Goal: Transaction & Acquisition: Purchase product/service

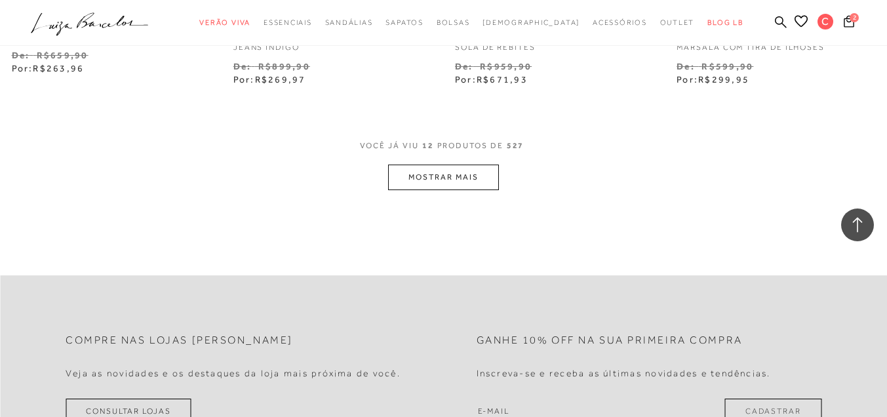
scroll to position [1311, 0]
type input "cacamotta22@hotmail.com"
click at [444, 169] on button "MOSTRAR MAIS" at bounding box center [443, 176] width 110 height 26
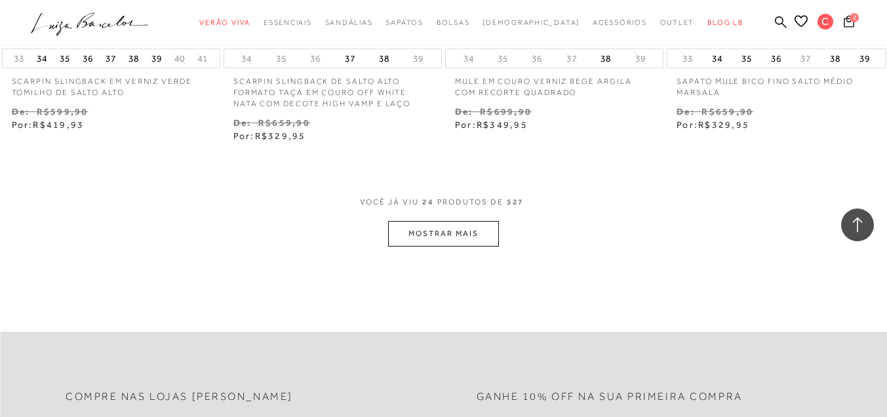
scroll to position [2557, 0]
click at [443, 230] on button "MOSTRAR MAIS" at bounding box center [443, 233] width 110 height 26
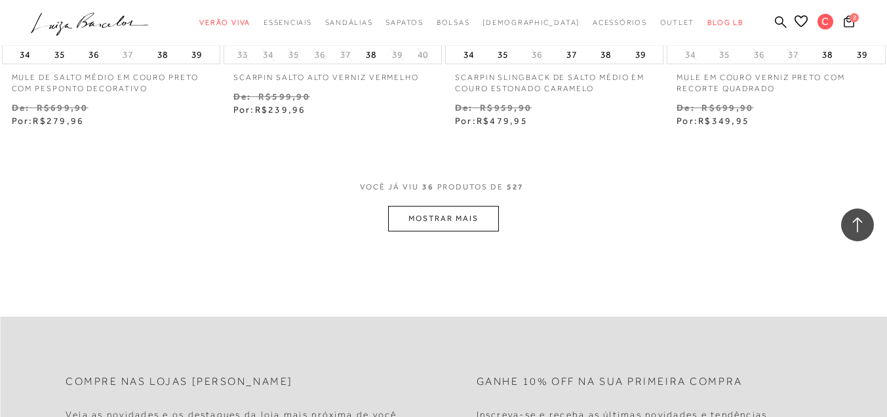
scroll to position [3934, 0]
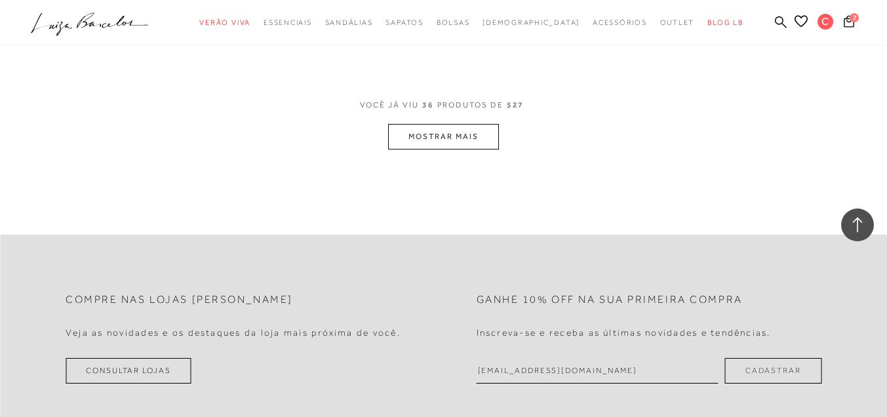
click at [427, 134] on button "MOSTRAR MAIS" at bounding box center [443, 137] width 110 height 26
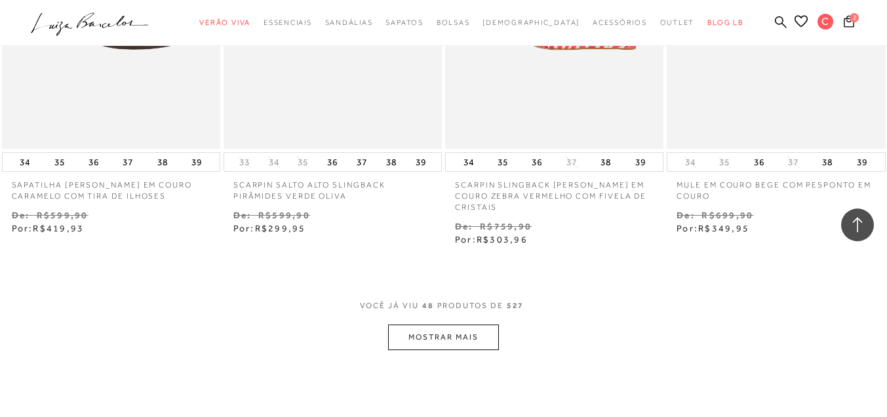
scroll to position [5049, 0]
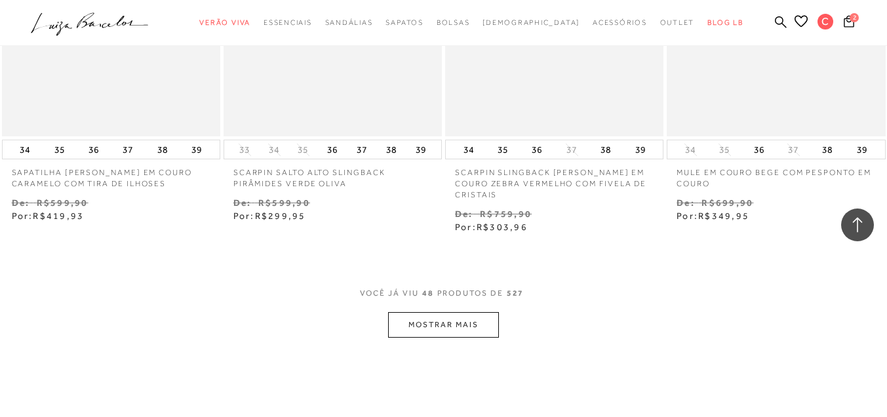
click at [429, 312] on button "MOSTRAR MAIS" at bounding box center [443, 325] width 110 height 26
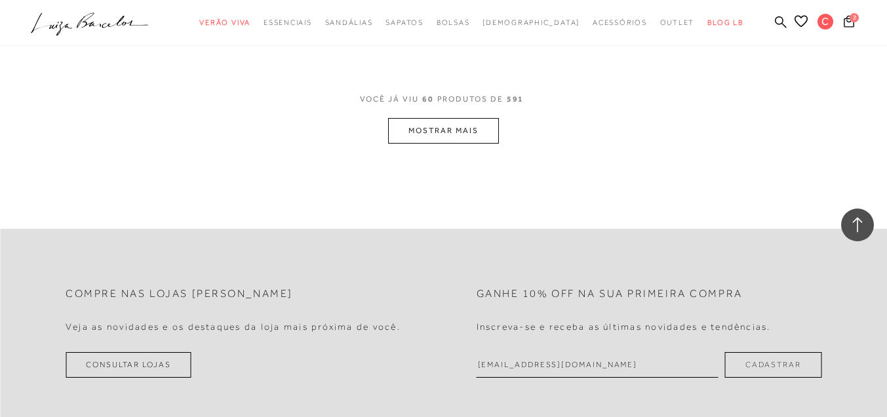
scroll to position [6557, 0]
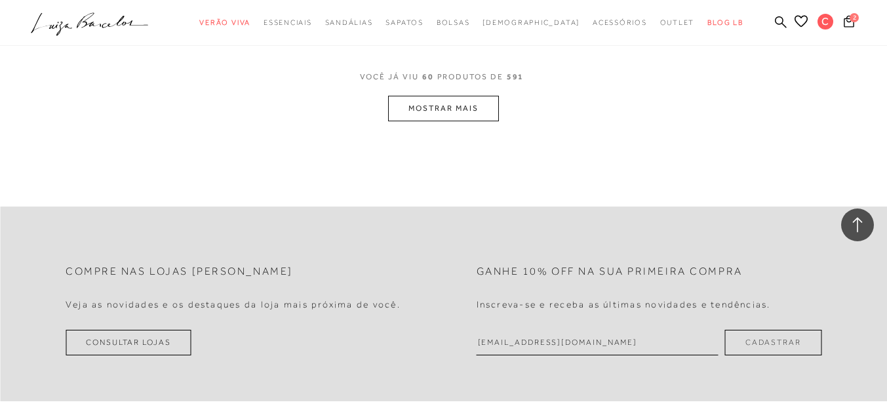
click at [460, 96] on button "MOSTRAR MAIS" at bounding box center [443, 109] width 110 height 26
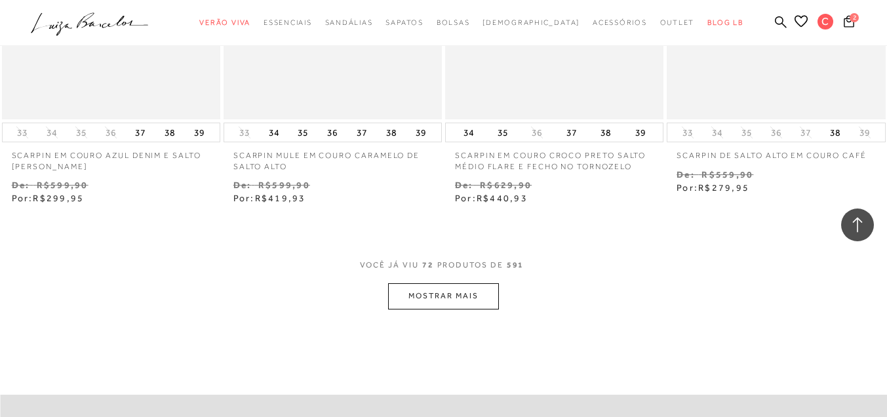
scroll to position [7737, 0]
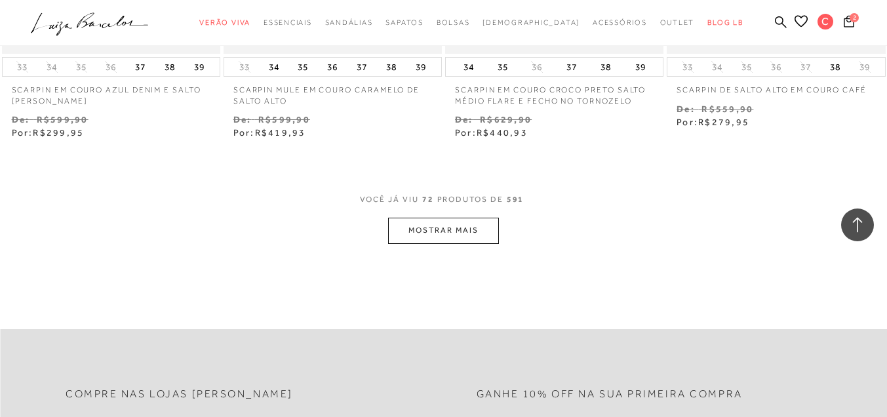
click at [461, 218] on button "MOSTRAR MAIS" at bounding box center [443, 231] width 110 height 26
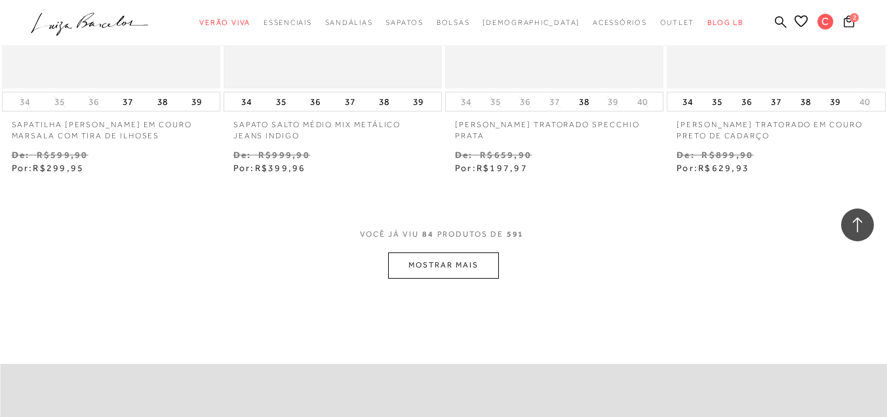
scroll to position [9048, 0]
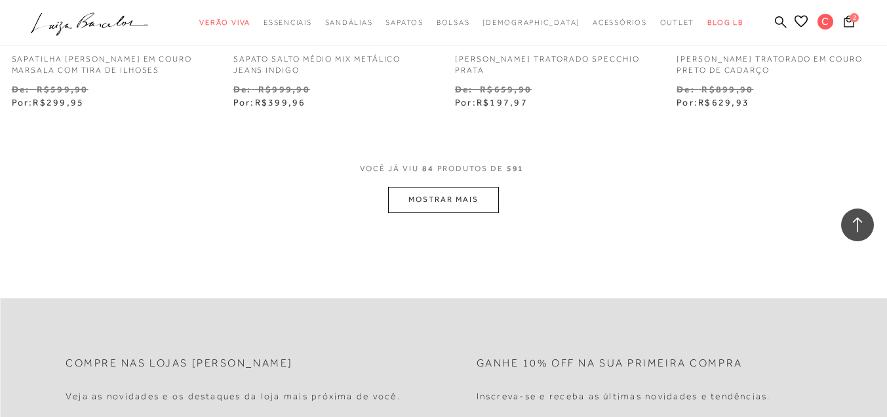
click at [444, 187] on button "MOSTRAR MAIS" at bounding box center [443, 200] width 110 height 26
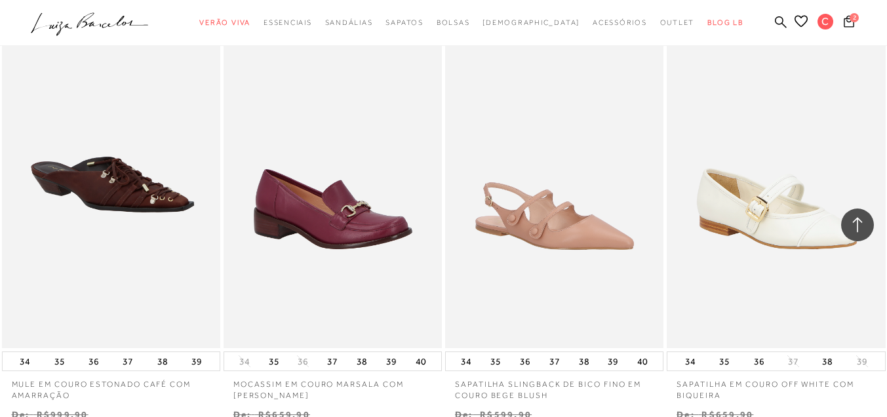
scroll to position [9573, 0]
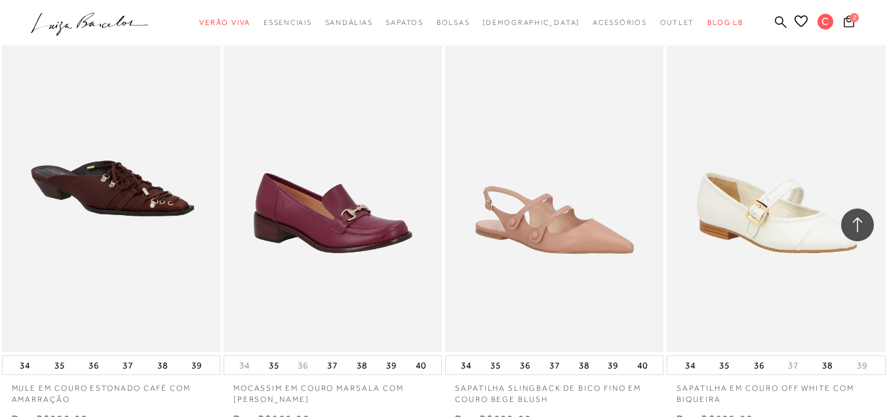
click at [99, 172] on img at bounding box center [111, 188] width 216 height 324
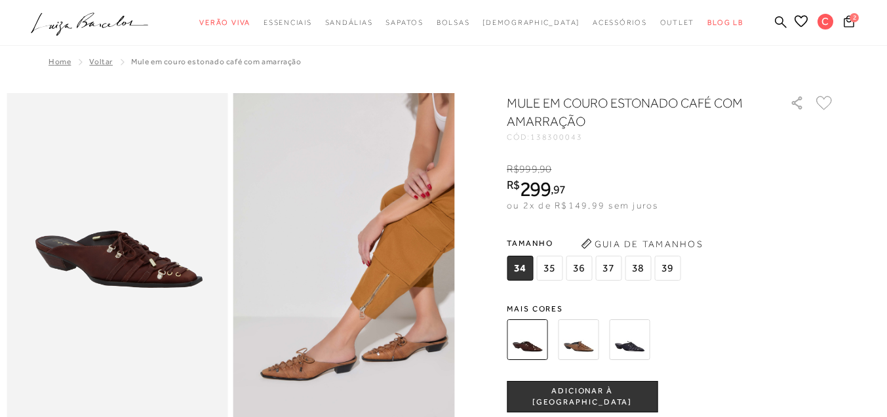
click at [582, 334] on img at bounding box center [578, 339] width 41 height 41
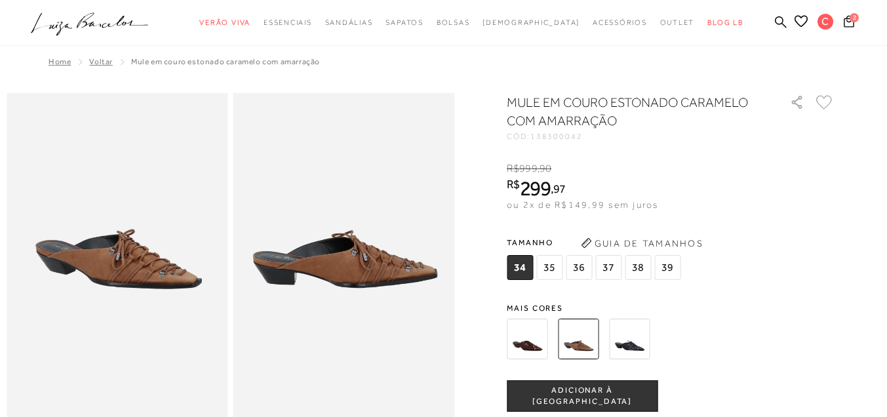
click at [669, 266] on span "39" at bounding box center [667, 267] width 26 height 25
click at [600, 393] on span "ADICIONAR À [GEOGRAPHIC_DATA]" at bounding box center [581, 396] width 149 height 23
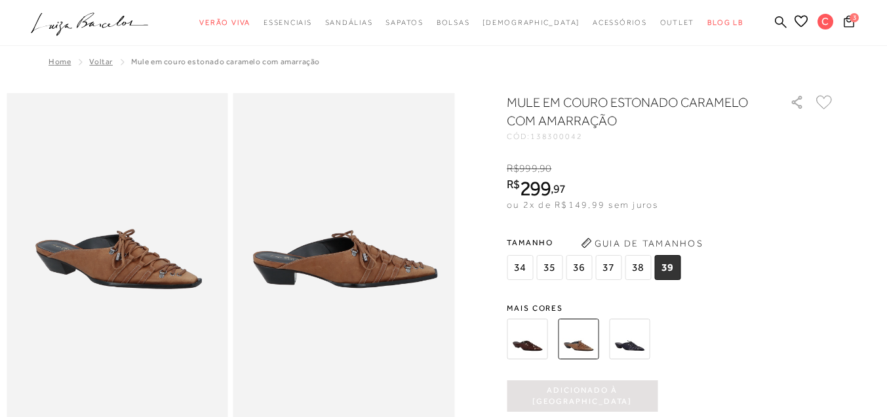
click at [98, 64] on span "Voltar" at bounding box center [101, 61] width 24 height 9
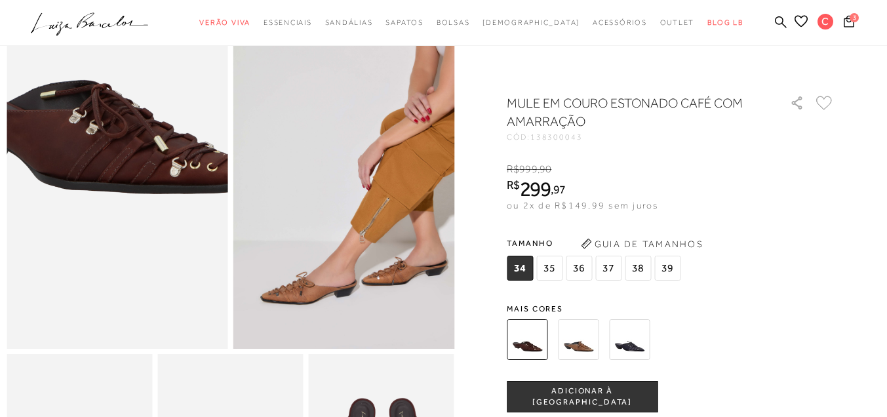
scroll to position [131, 0]
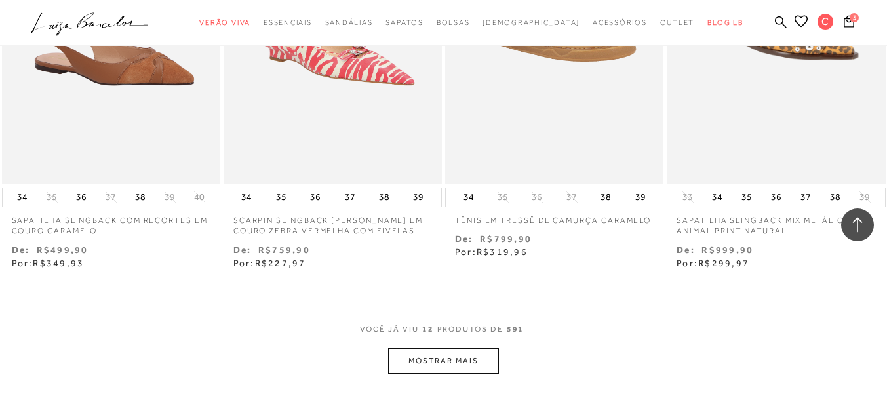
scroll to position [1246, 0]
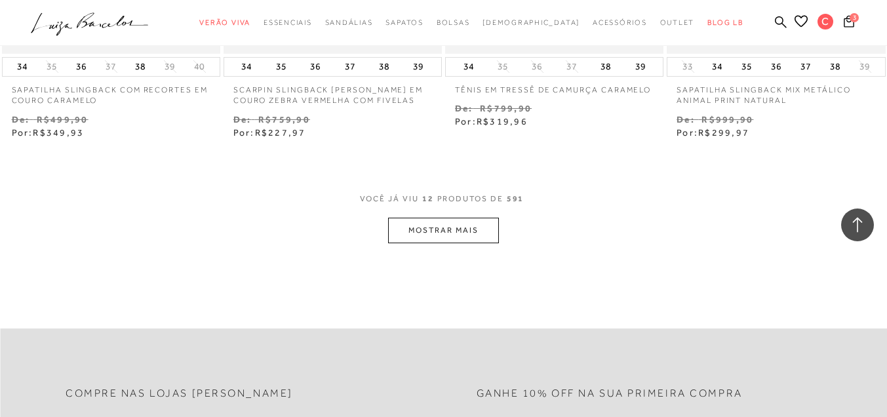
click at [445, 229] on button "MOSTRAR MAIS" at bounding box center [443, 231] width 110 height 26
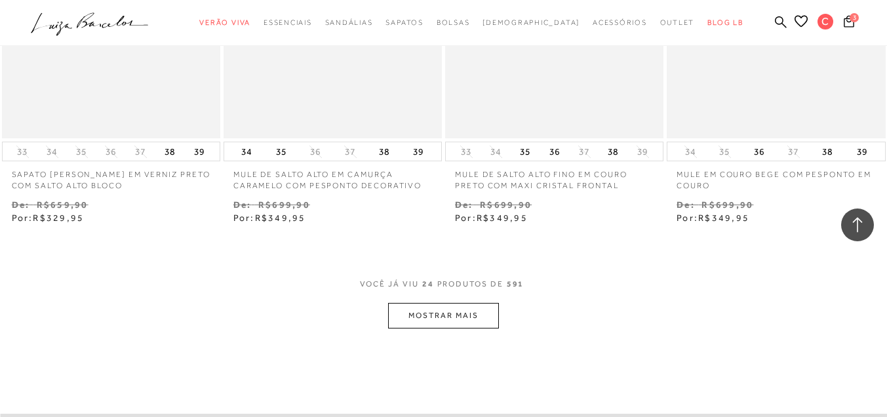
scroll to position [2474, 0]
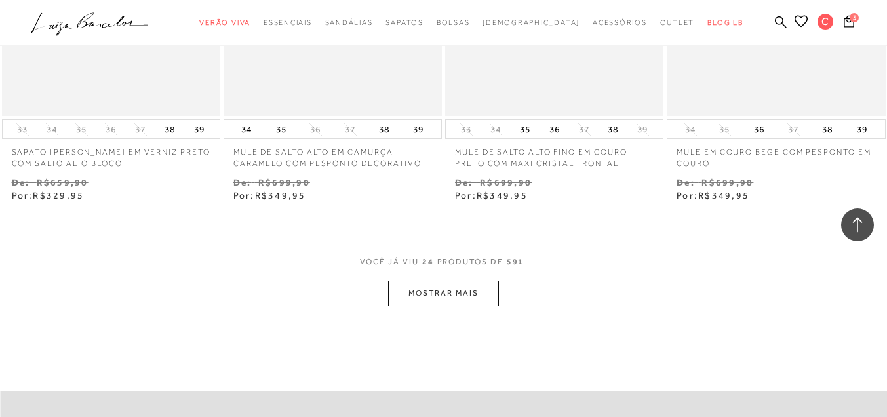
click at [419, 292] on button "MOSTRAR MAIS" at bounding box center [443, 294] width 110 height 26
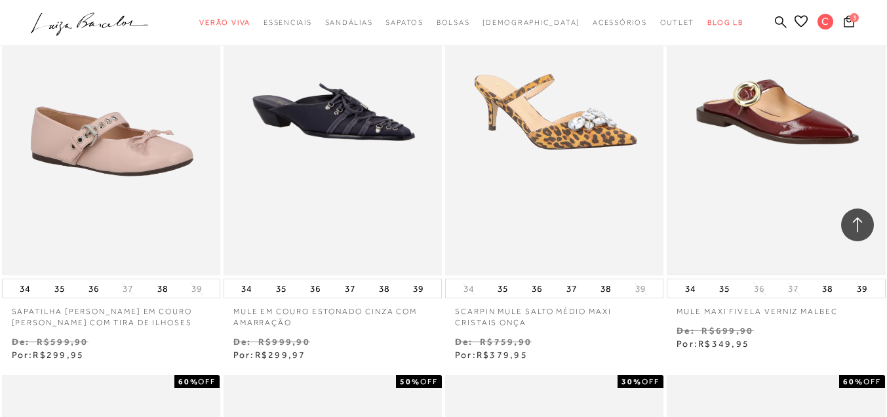
scroll to position [3196, 0]
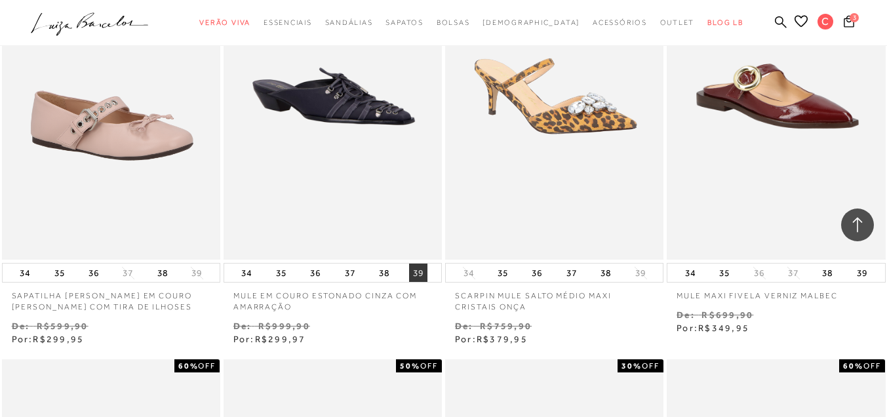
click at [421, 271] on button "39" at bounding box center [418, 273] width 18 height 18
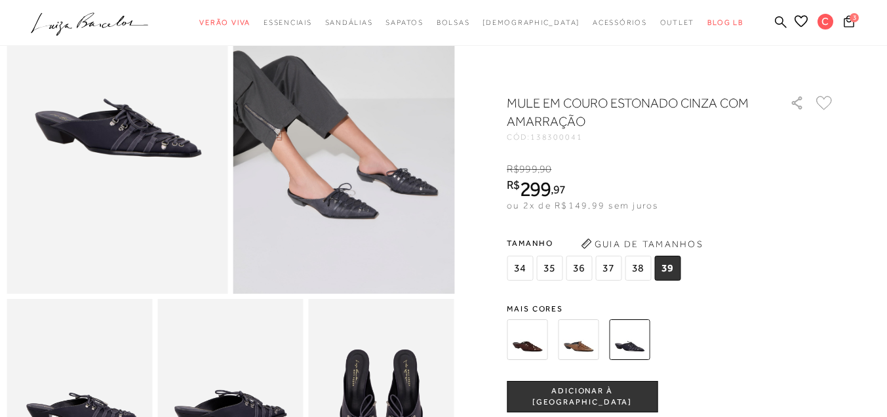
click at [557, 395] on span "ADICIONAR À [GEOGRAPHIC_DATA]" at bounding box center [581, 397] width 149 height 23
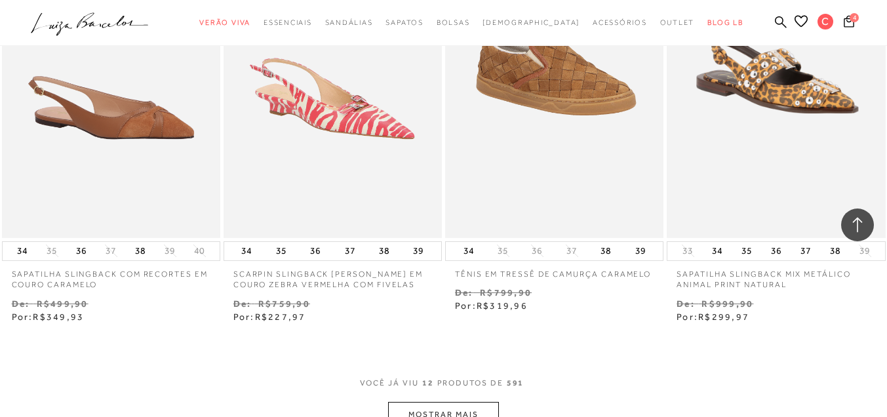
scroll to position [1246, 0]
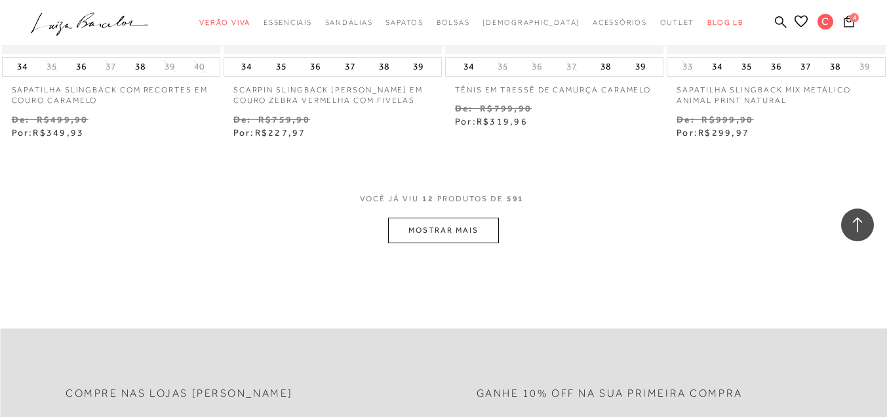
click at [465, 231] on button "MOSTRAR MAIS" at bounding box center [443, 231] width 110 height 26
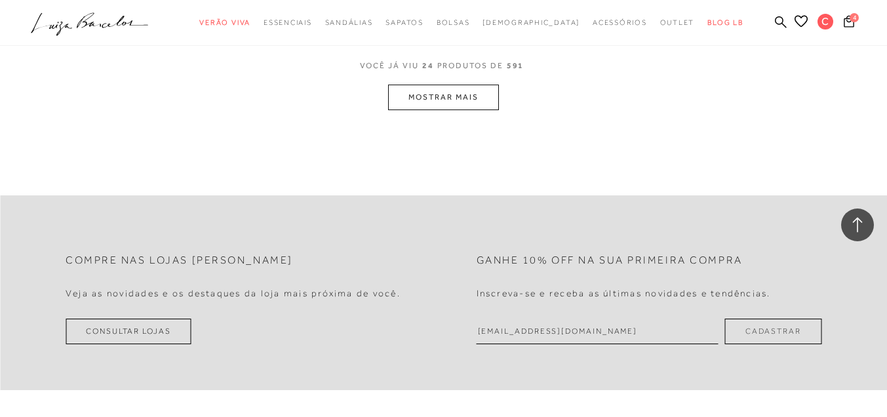
scroll to position [2478, 0]
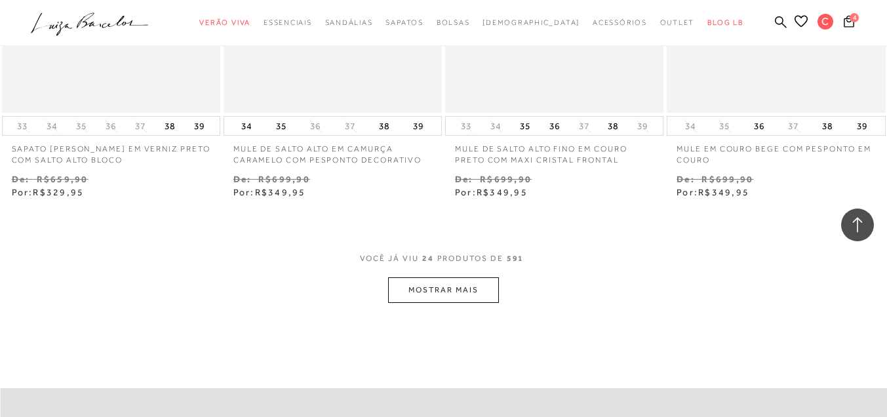
click at [447, 287] on button "MOSTRAR MAIS" at bounding box center [443, 290] width 110 height 26
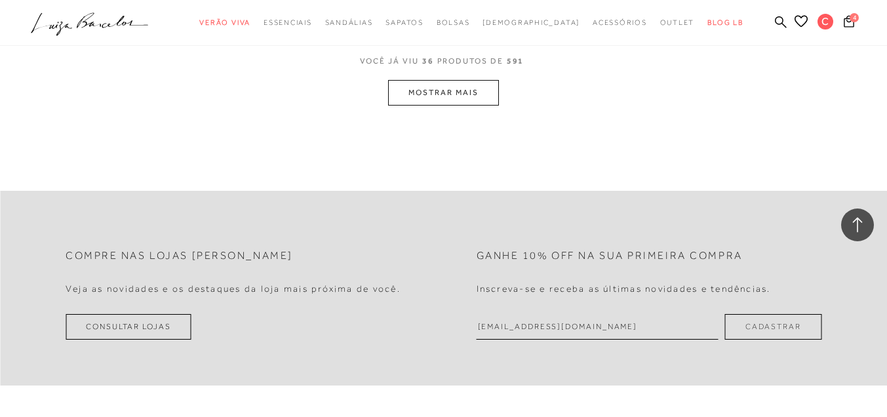
scroll to position [3920, 0]
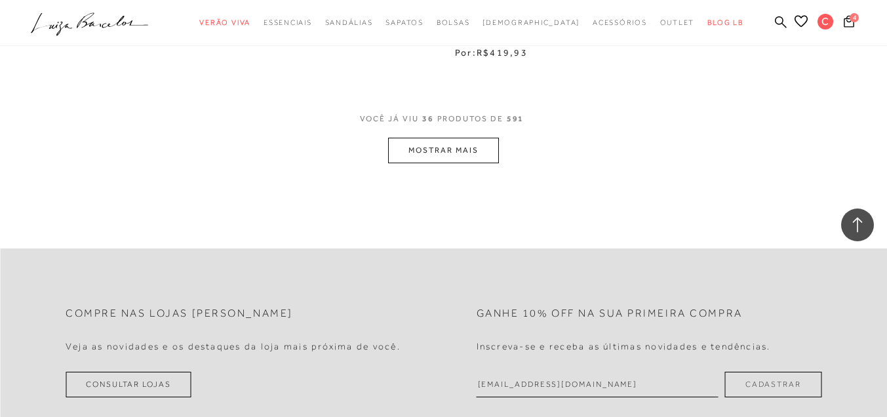
click at [447, 142] on button "MOSTRAR MAIS" at bounding box center [443, 151] width 110 height 26
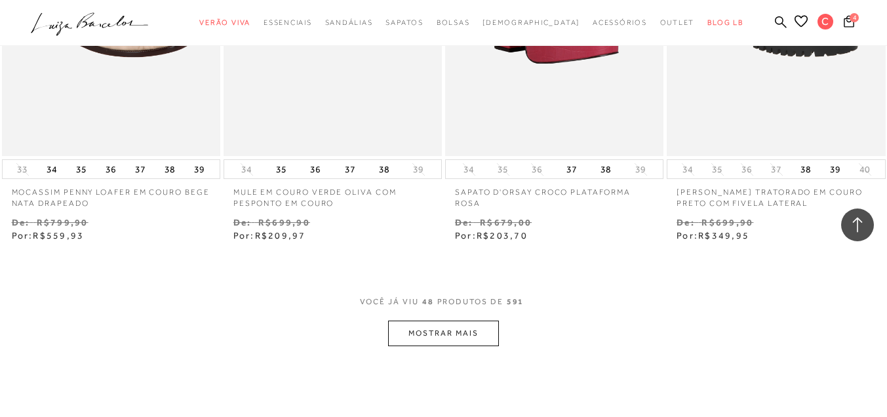
scroll to position [5166, 0]
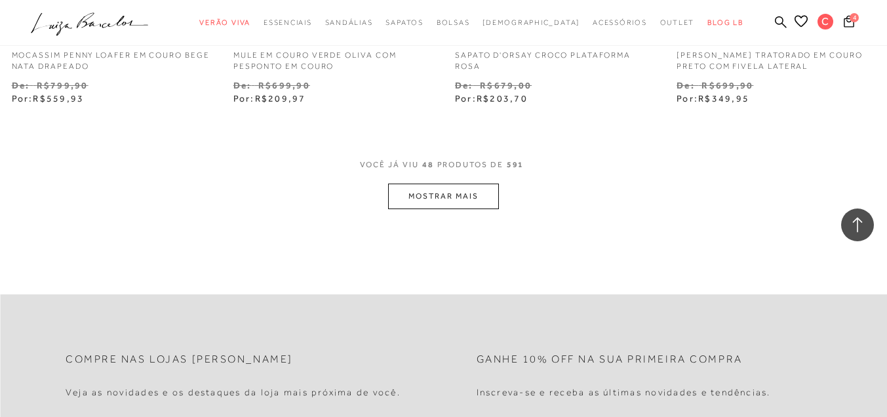
click at [479, 184] on button "MOSTRAR MAIS" at bounding box center [443, 197] width 110 height 26
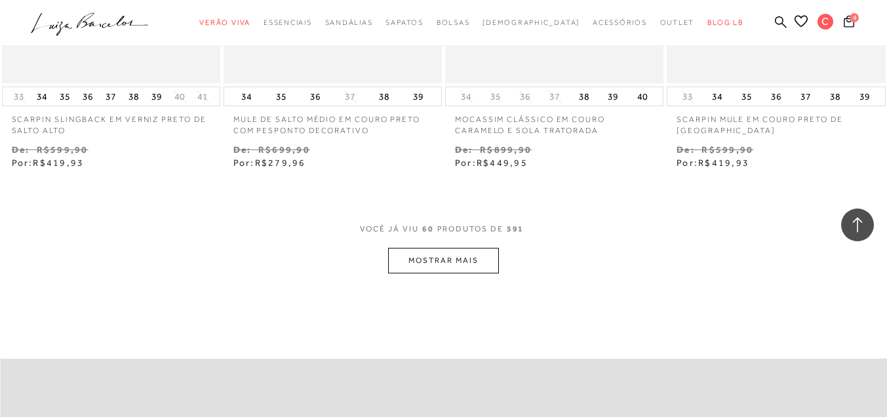
scroll to position [6412, 0]
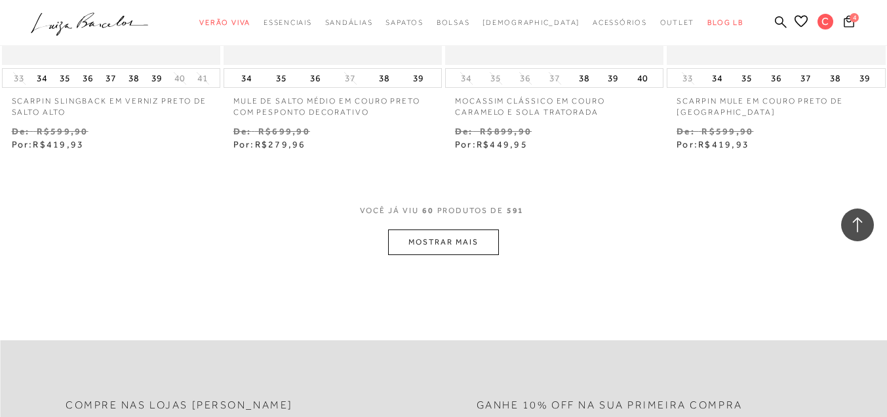
click at [479, 239] on button "MOSTRAR MAIS" at bounding box center [443, 242] width 110 height 26
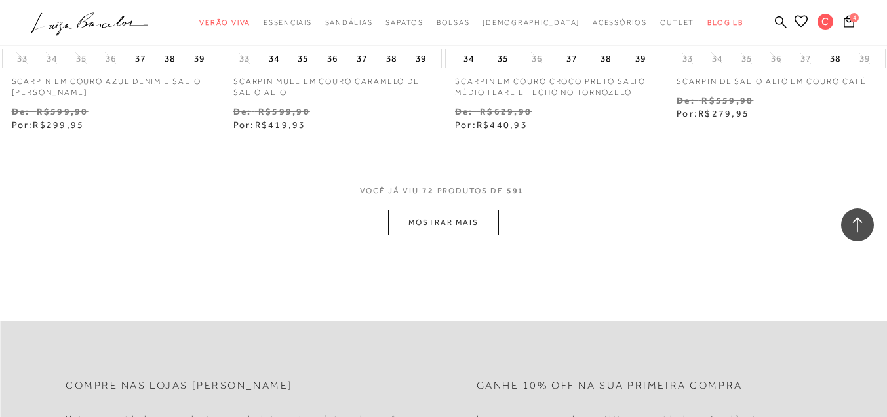
scroll to position [7789, 0]
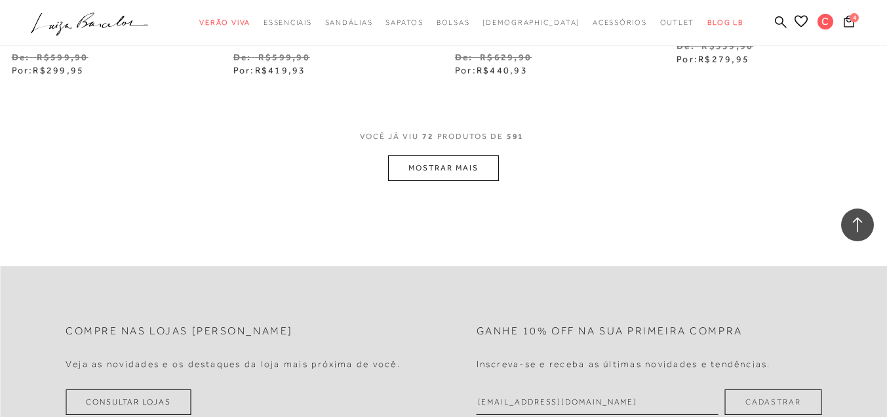
click at [435, 155] on button "MOSTRAR MAIS" at bounding box center [443, 168] width 110 height 26
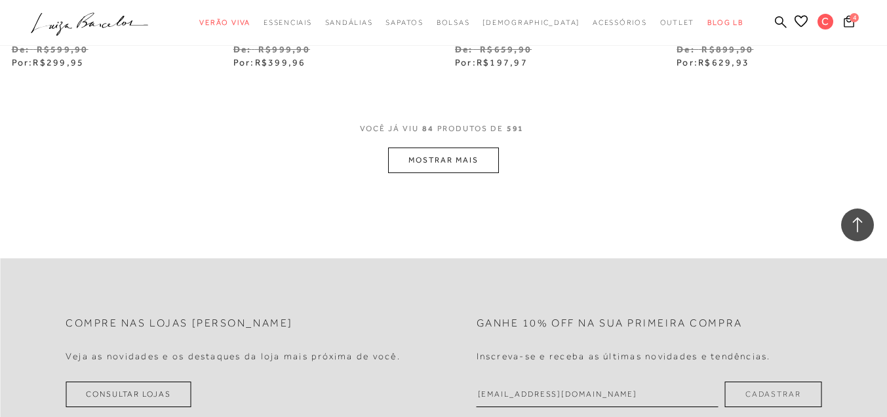
scroll to position [9100, 0]
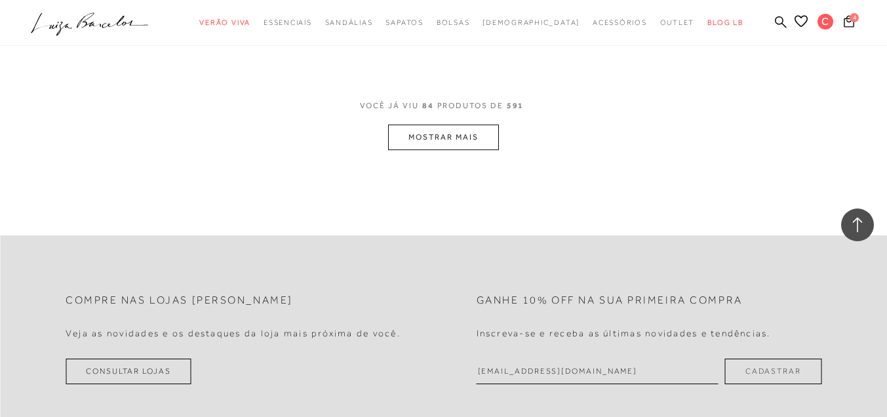
click at [433, 125] on button "MOSTRAR MAIS" at bounding box center [443, 138] width 110 height 26
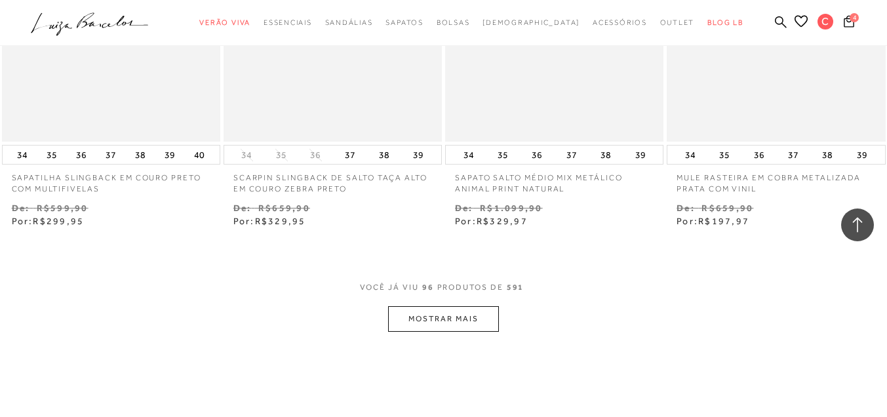
scroll to position [10346, 0]
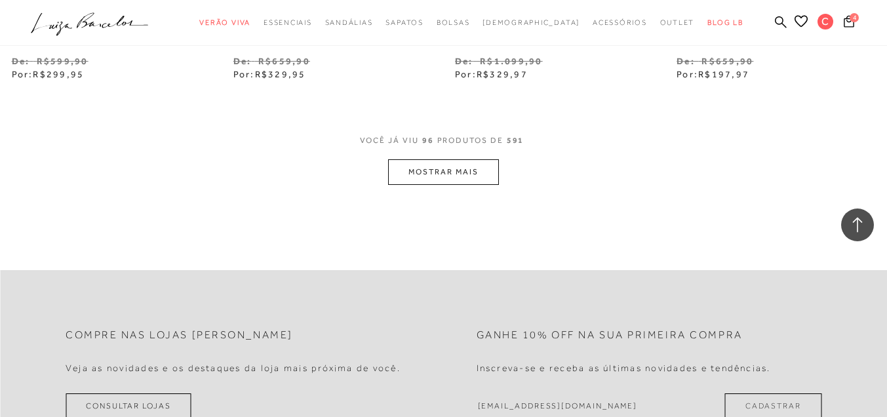
click at [466, 159] on button "MOSTRAR MAIS" at bounding box center [443, 172] width 110 height 26
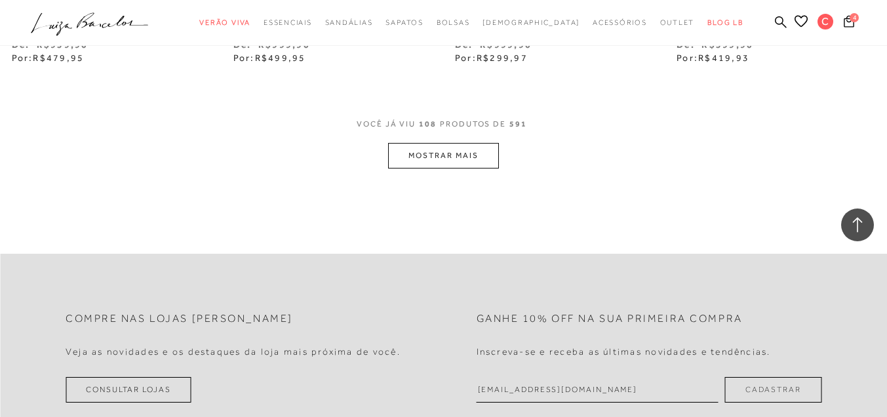
scroll to position [11657, 0]
click at [414, 140] on button "MOSTRAR MAIS" at bounding box center [443, 153] width 110 height 26
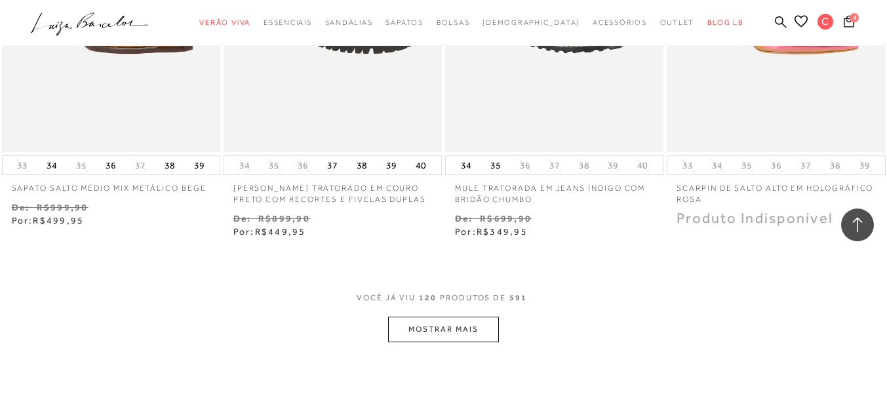
scroll to position [12903, 0]
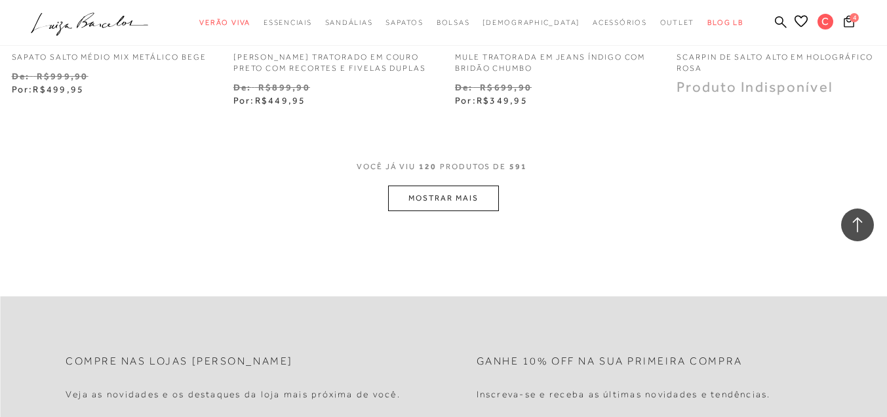
click at [441, 186] on button "MOSTRAR MAIS" at bounding box center [443, 199] width 110 height 26
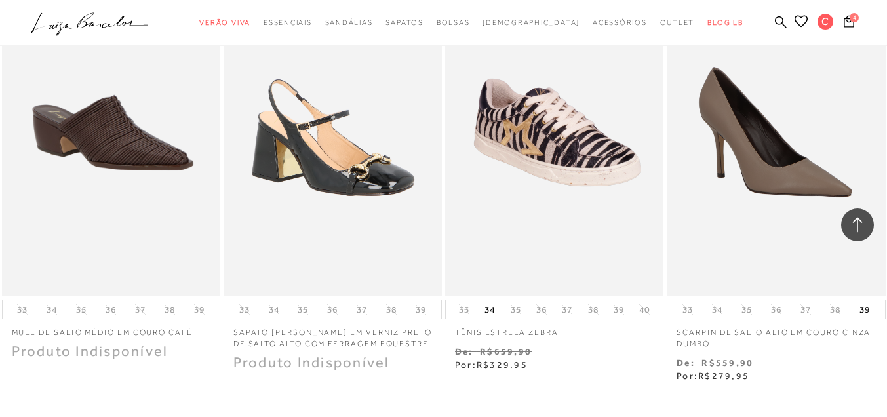
scroll to position [14149, 0]
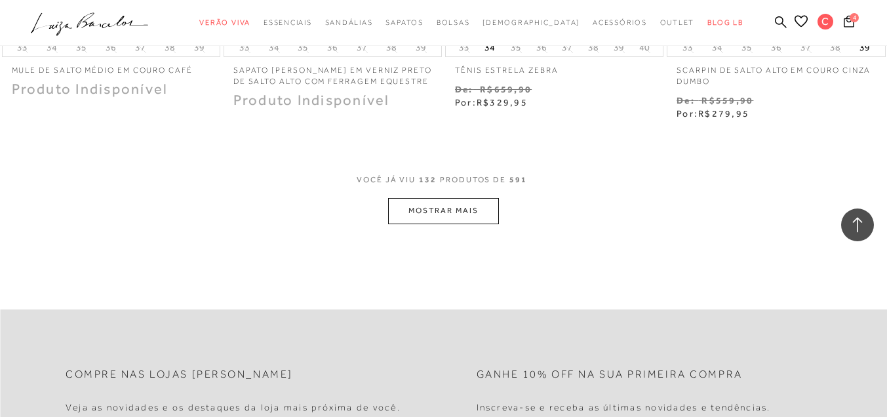
click at [442, 198] on button "MOSTRAR MAIS" at bounding box center [443, 211] width 110 height 26
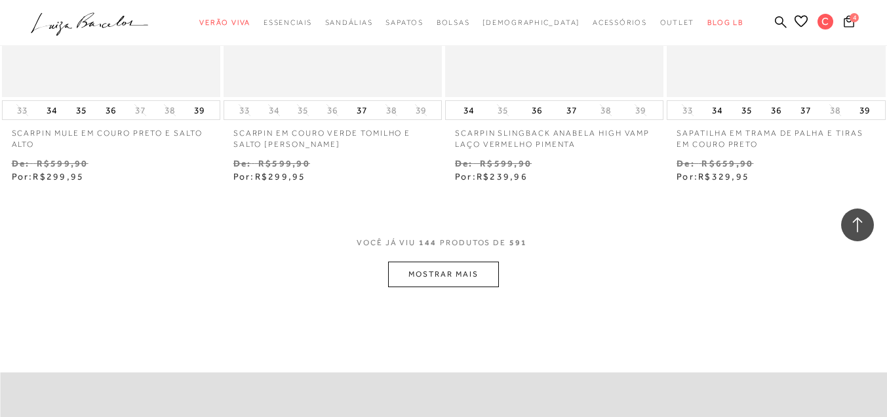
scroll to position [15394, 0]
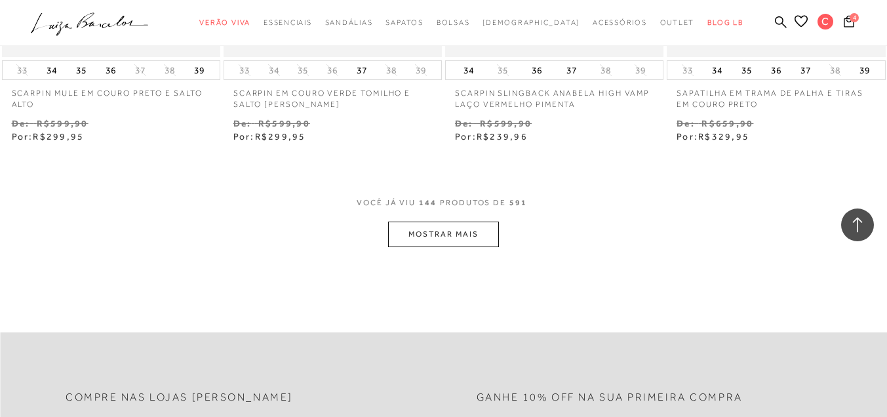
click at [439, 222] on button "MOSTRAR MAIS" at bounding box center [443, 235] width 110 height 26
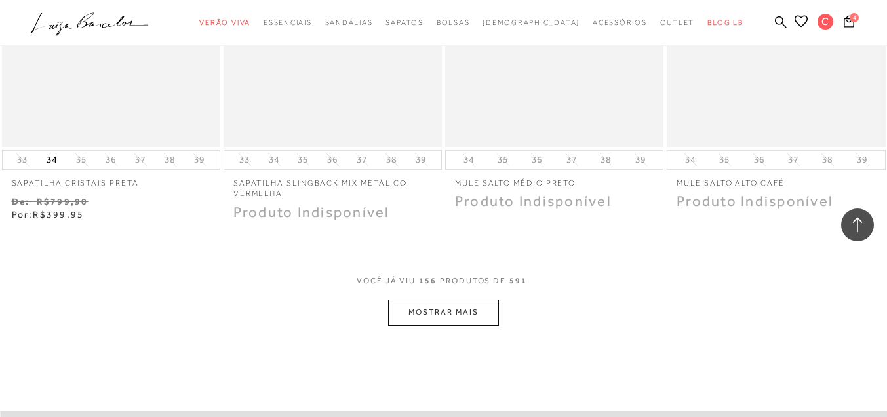
scroll to position [16706, 0]
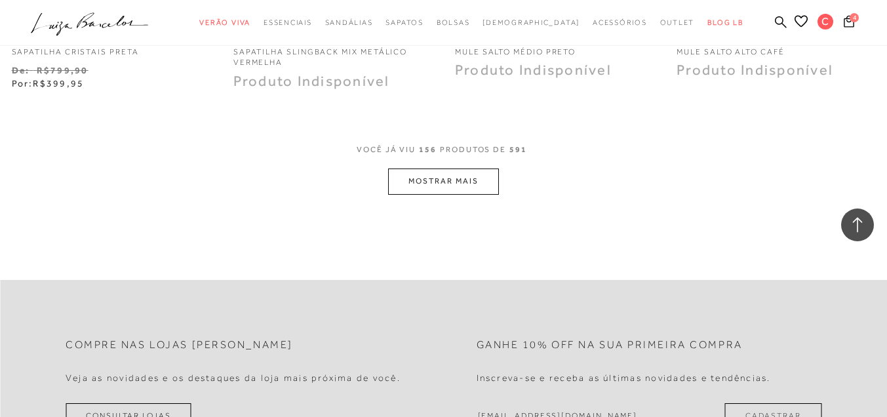
click at [435, 169] on button "MOSTRAR MAIS" at bounding box center [443, 182] width 110 height 26
